Goal: Task Accomplishment & Management: Use online tool/utility

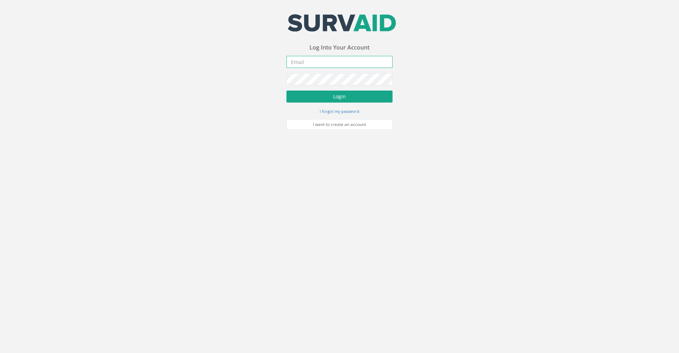
type input "[PERSON_NAME][EMAIL_ADDRESS][PERSON_NAME][DOMAIN_NAME]"
drag, startPoint x: 304, startPoint y: 95, endPoint x: 319, endPoint y: 113, distance: 22.4
click at [304, 95] on button "Login" at bounding box center [339, 97] width 106 height 12
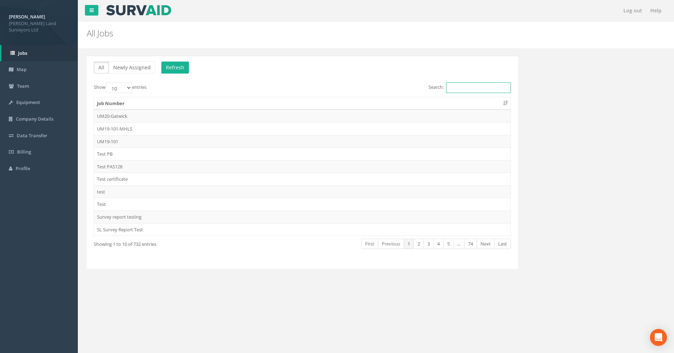
click at [342, 91] on input "Search:" at bounding box center [478, 87] width 65 height 11
click at [342, 86] on input "Search:" at bounding box center [478, 87] width 65 height 11
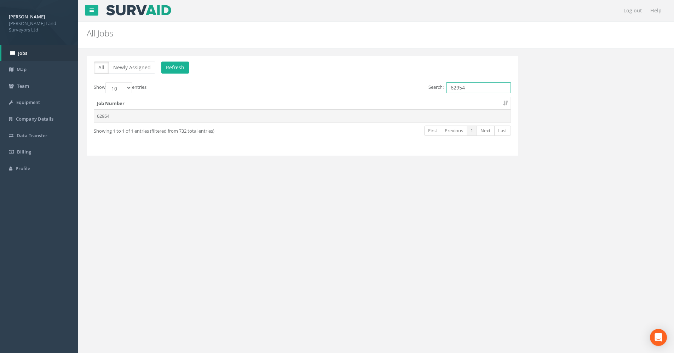
type input "62954"
click at [104, 114] on td "62954" at bounding box center [302, 116] width 416 height 13
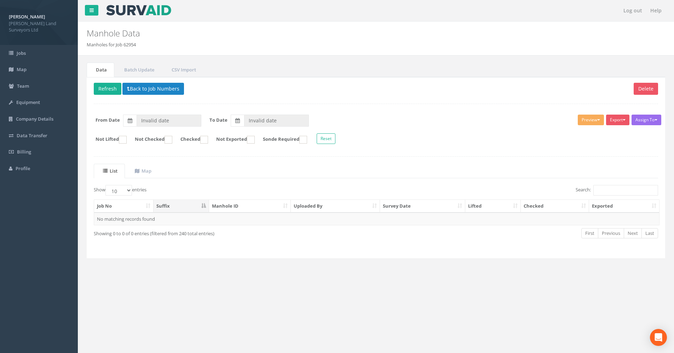
type input "[DATE]"
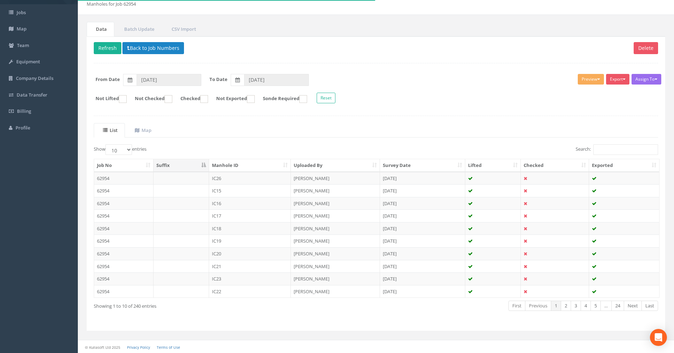
scroll to position [41, 0]
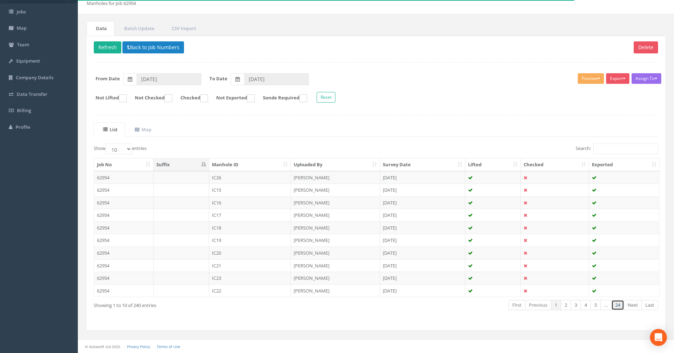
click at [342, 189] on link "24" at bounding box center [617, 305] width 13 height 10
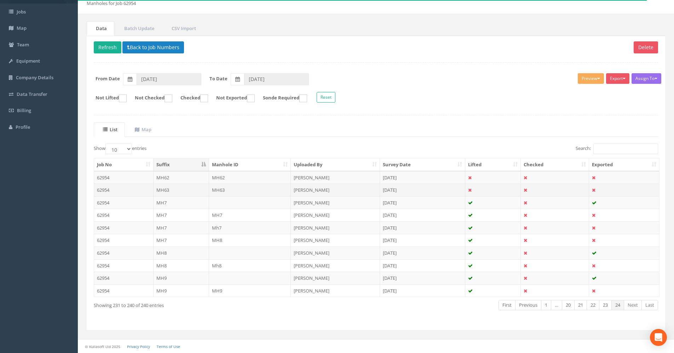
click at [220, 189] on td "MH63" at bounding box center [250, 189] width 82 height 13
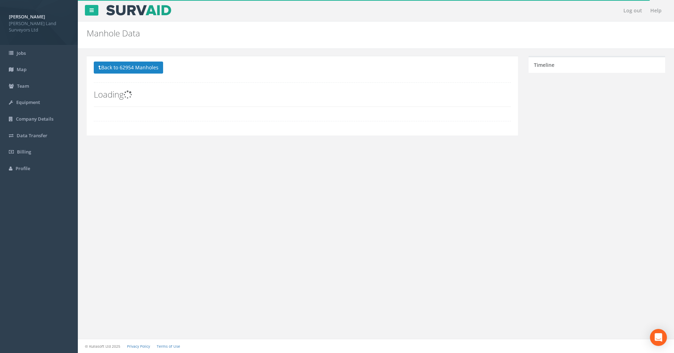
scroll to position [0, 0]
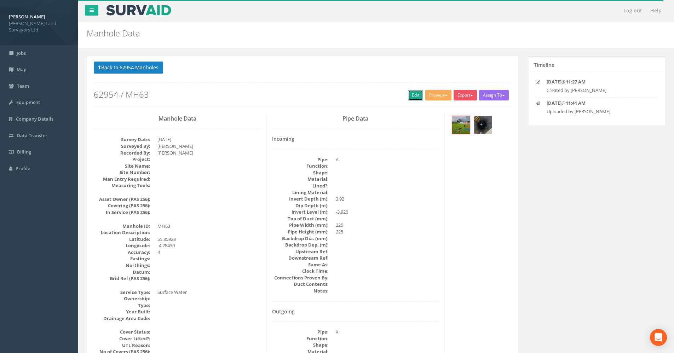
click at [342, 96] on link "Edit" at bounding box center [415, 95] width 15 height 11
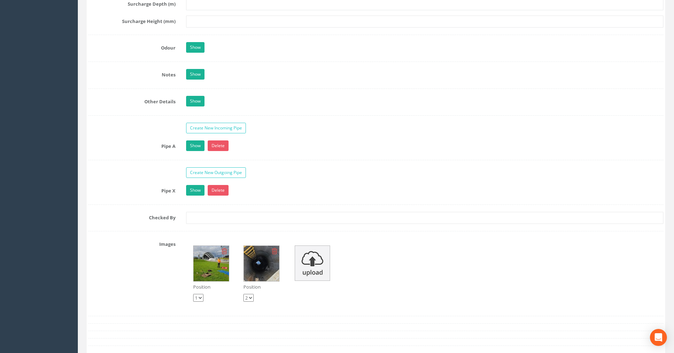
scroll to position [919, 0]
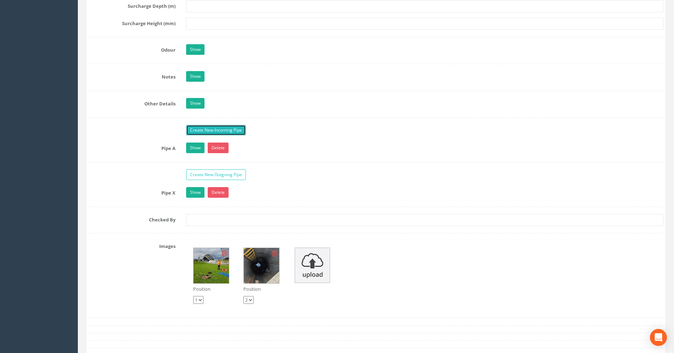
click at [203, 135] on link "Create New Incoming Pipe" at bounding box center [216, 130] width 60 height 11
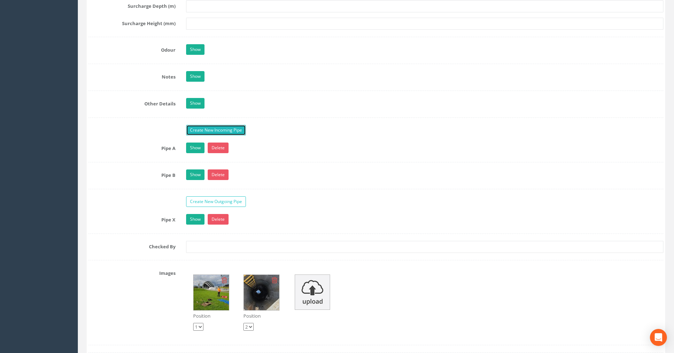
click at [221, 135] on link "Create New Incoming Pipe" at bounding box center [216, 130] width 60 height 11
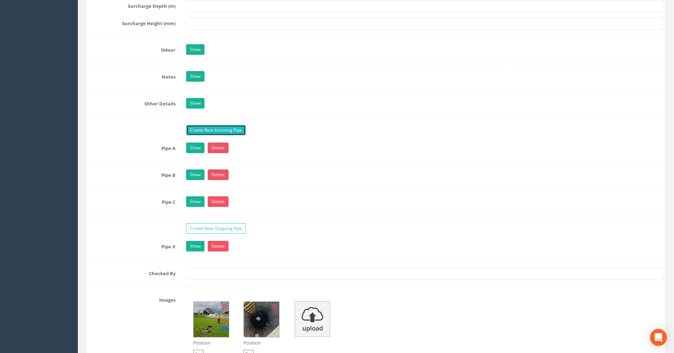
click at [211, 135] on link "Create New Incoming Pipe" at bounding box center [216, 130] width 60 height 11
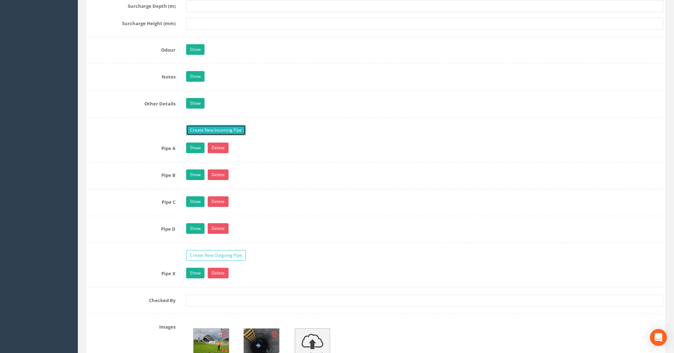
click at [214, 135] on link "Create New Incoming Pipe" at bounding box center [216, 130] width 60 height 11
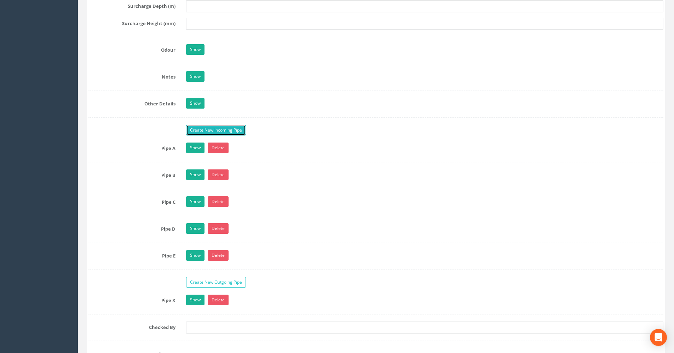
click at [209, 135] on link "Create New Incoming Pipe" at bounding box center [216, 130] width 60 height 11
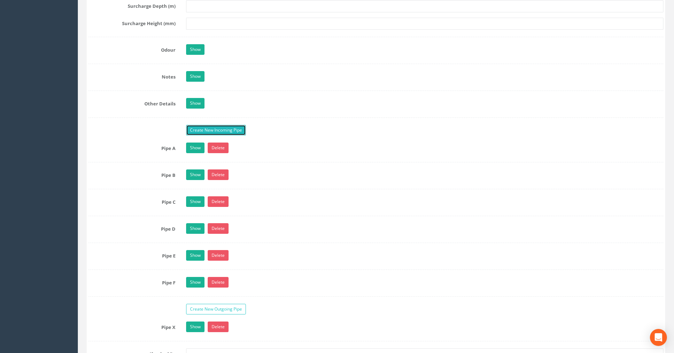
click at [223, 135] on link "Create New Incoming Pipe" at bounding box center [216, 130] width 60 height 11
click at [196, 135] on link "Create New Incoming Pipe" at bounding box center [216, 130] width 60 height 11
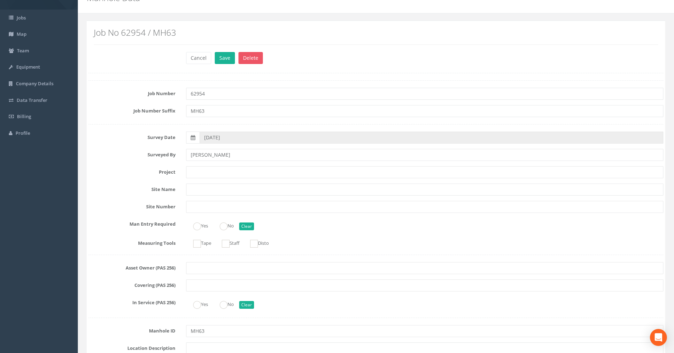
scroll to position [0, 0]
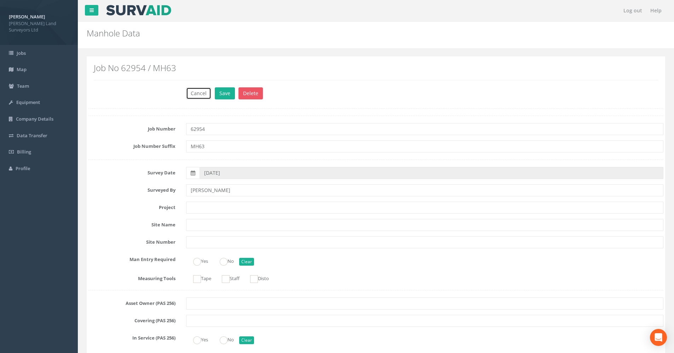
click at [196, 94] on button "Cancel" at bounding box center [198, 93] width 25 height 12
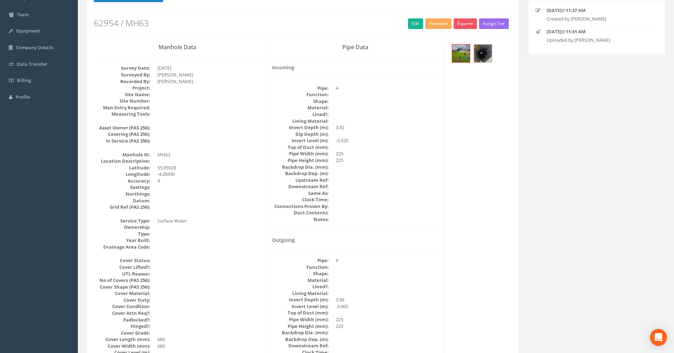
scroll to position [71, 0]
